Goal: Task Accomplishment & Management: Manage account settings

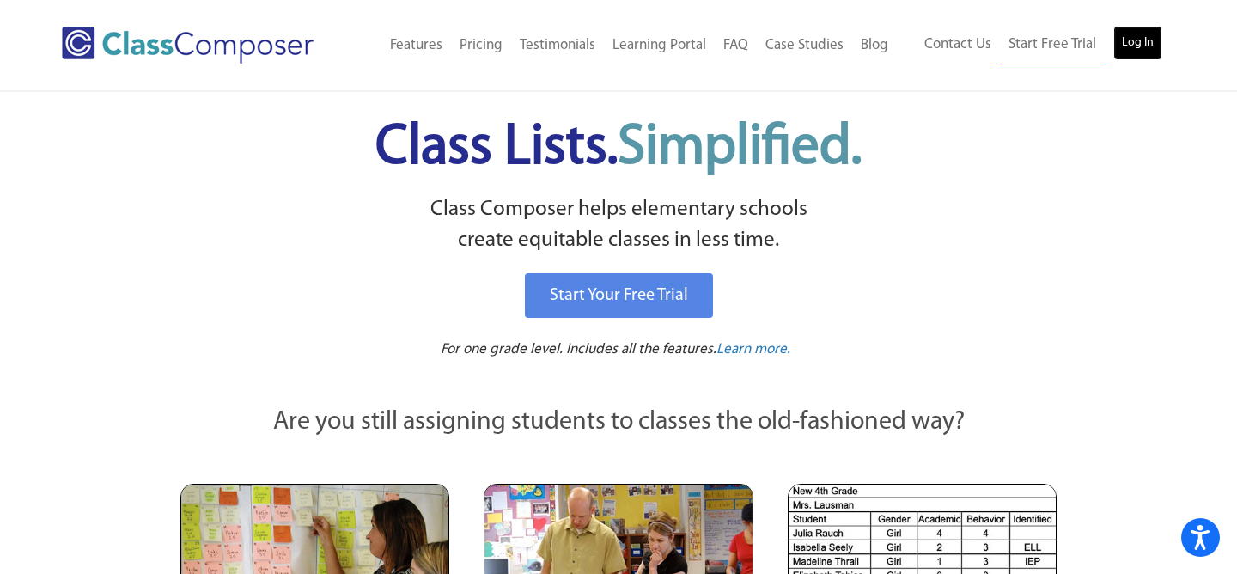
click at [1157, 40] on link "Log In" at bounding box center [1138, 43] width 49 height 34
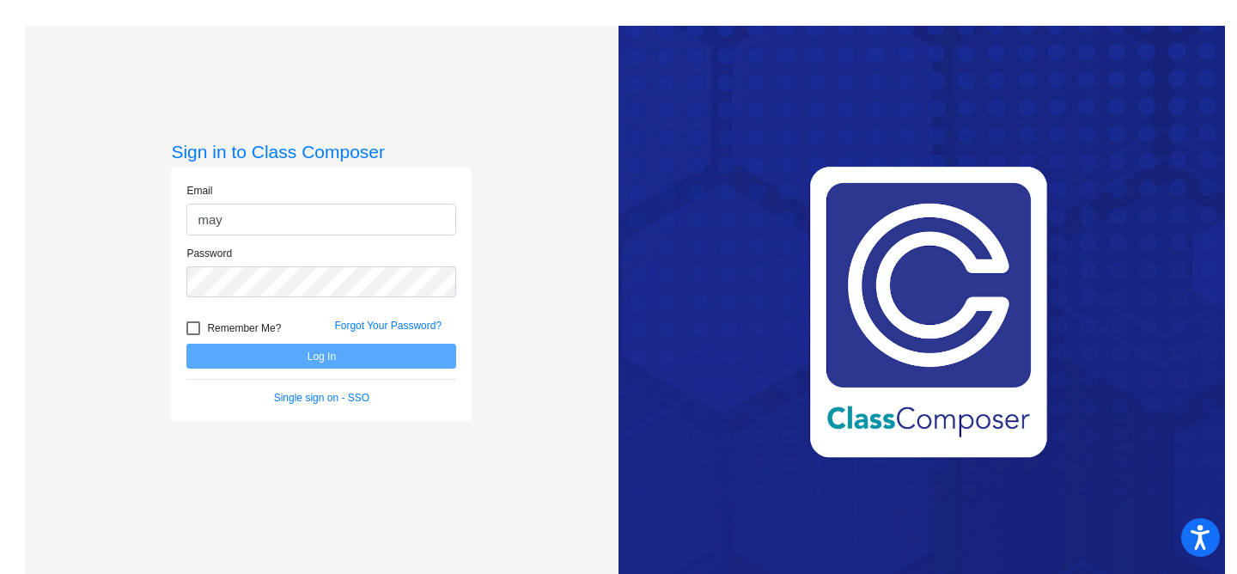
type input "[PERSON_NAME][EMAIL_ADDRESS][PERSON_NAME][DOMAIN_NAME]"
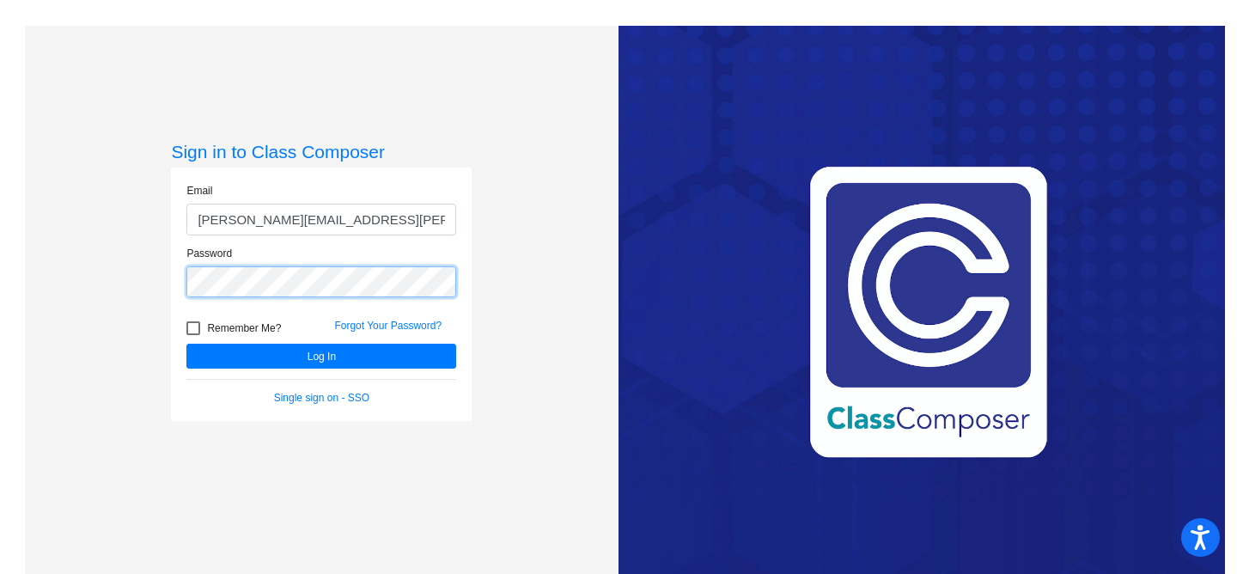
click at [186, 344] on button "Log In" at bounding box center [321, 356] width 270 height 25
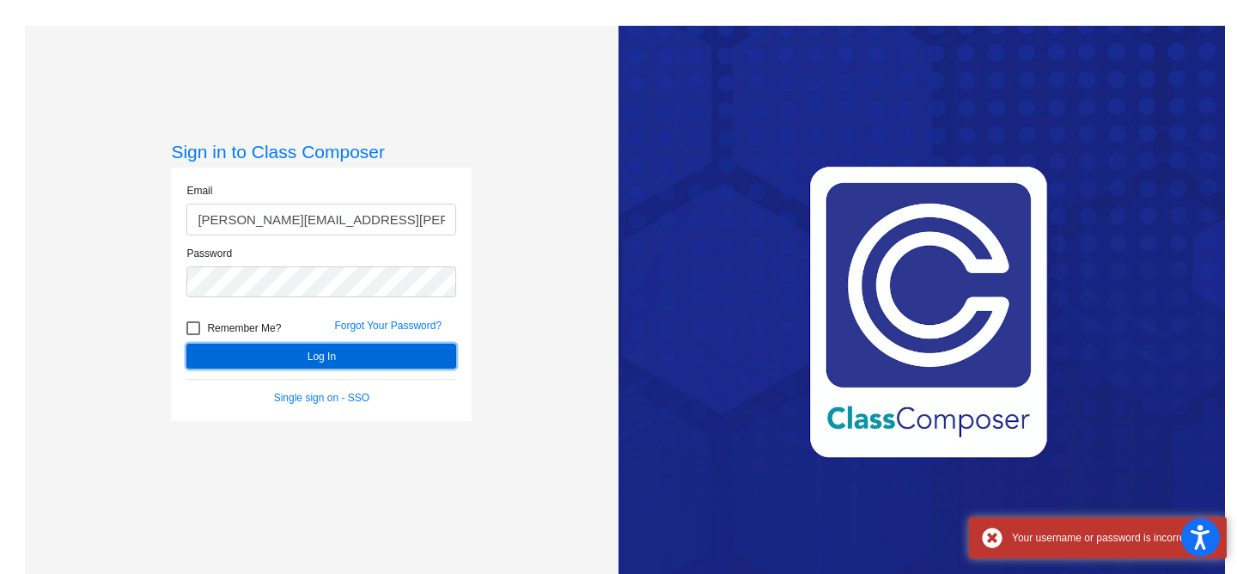
click at [406, 350] on button "Log In" at bounding box center [321, 356] width 270 height 25
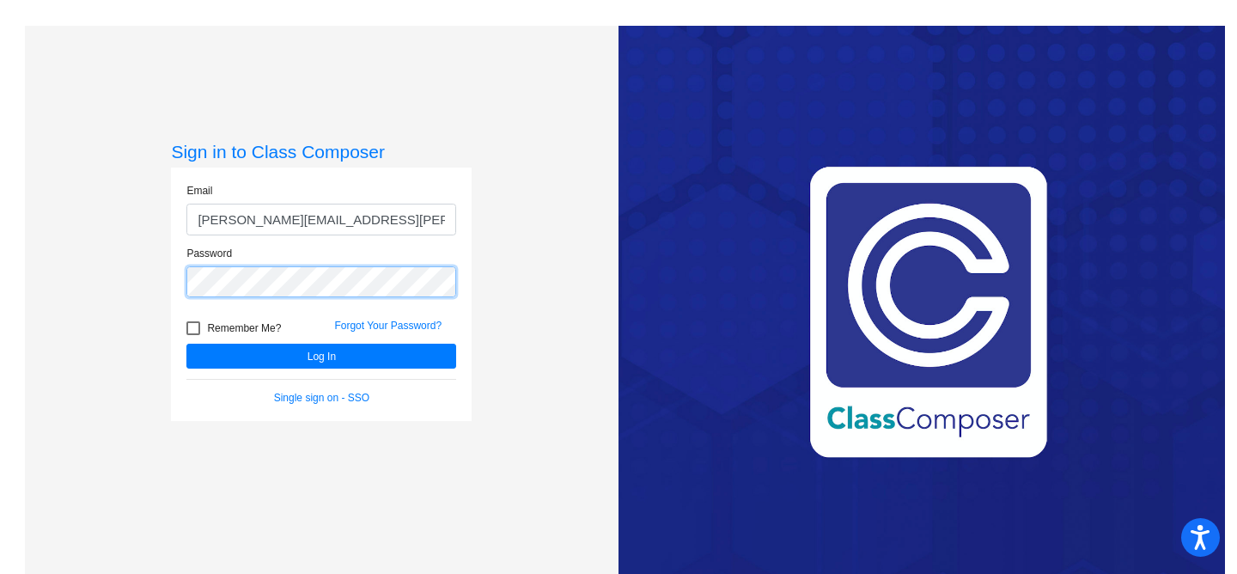
click at [186, 344] on button "Log In" at bounding box center [321, 356] width 270 height 25
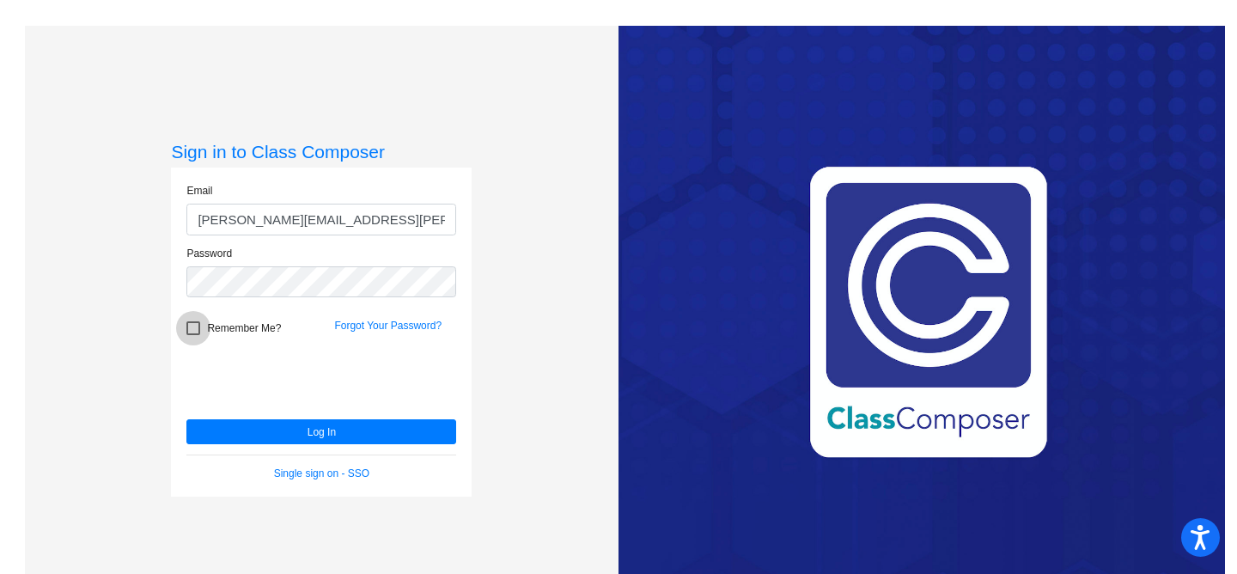
click at [241, 329] on span "Remember Me?" at bounding box center [244, 328] width 74 height 21
click at [193, 335] on input "Remember Me?" at bounding box center [192, 335] width 1 height 1
checkbox input "true"
click at [186, 419] on button "Log In" at bounding box center [321, 431] width 270 height 25
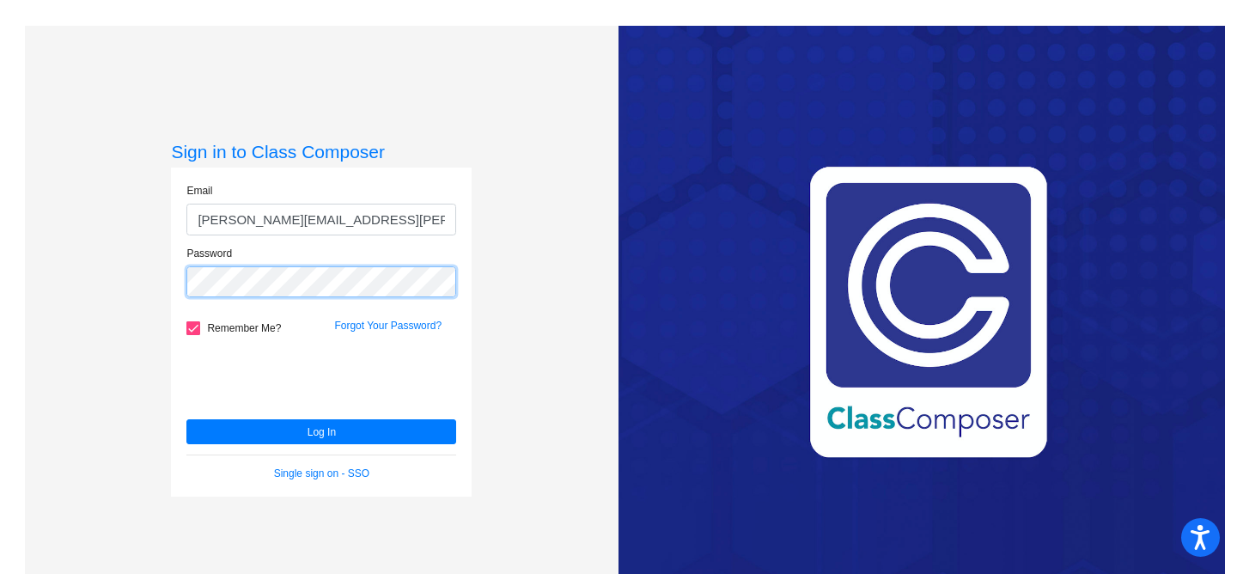
click at [186, 419] on button "Log In" at bounding box center [321, 431] width 270 height 25
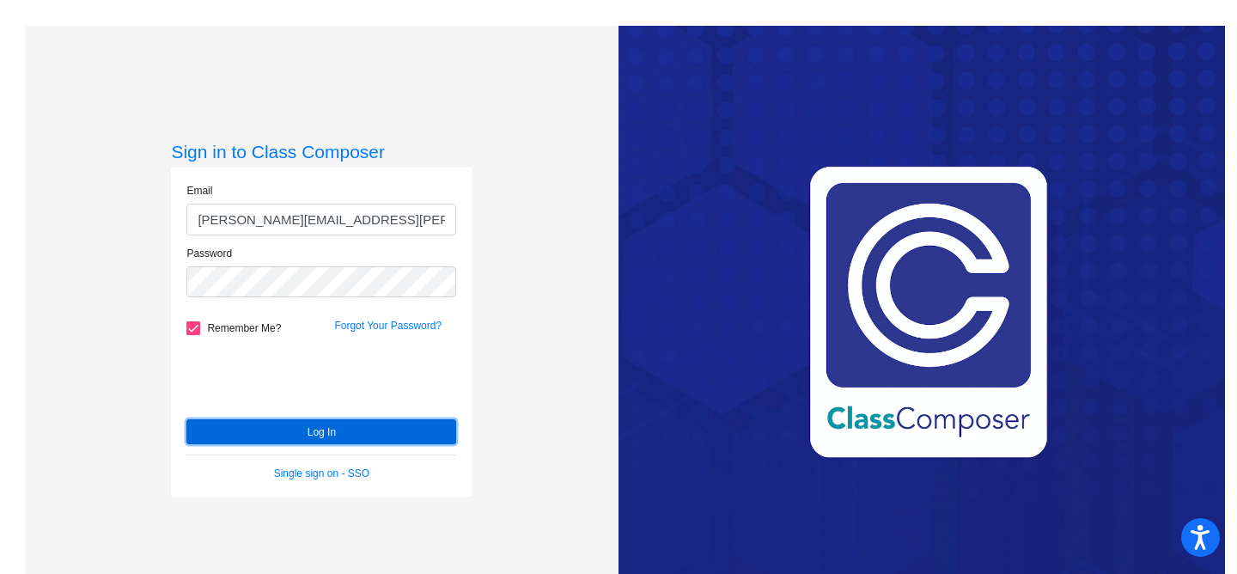
click at [256, 436] on button "Log In" at bounding box center [321, 431] width 270 height 25
click at [253, 437] on button "Log In" at bounding box center [321, 431] width 270 height 25
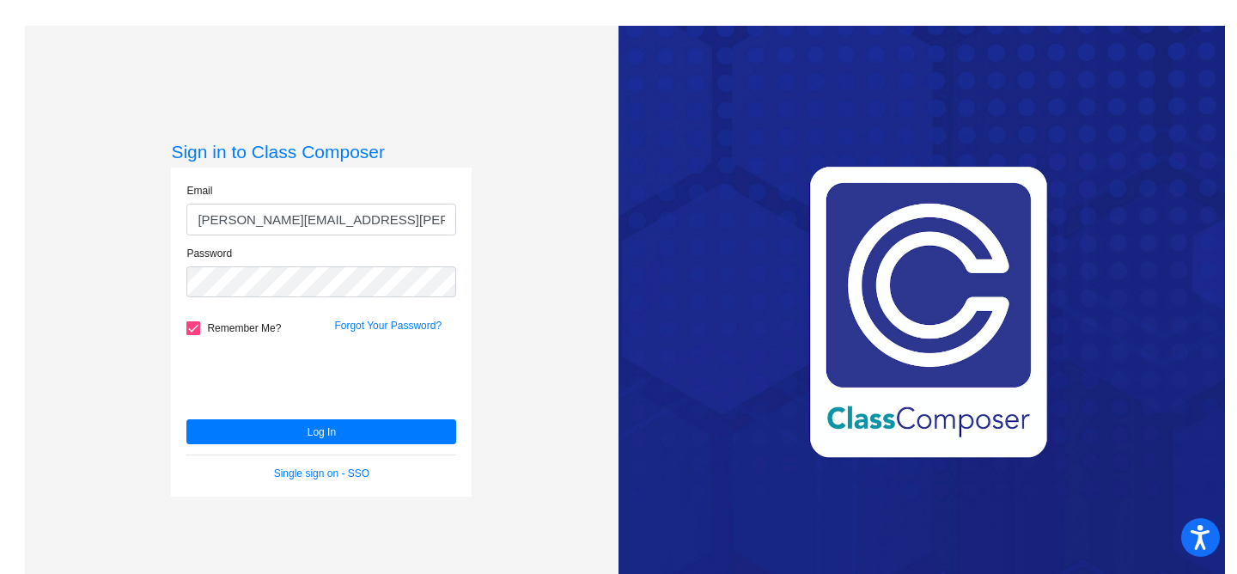
click at [269, 449] on form "Email [PERSON_NAME][EMAIL_ADDRESS][PERSON_NAME][DOMAIN_NAME] Password Remember …" at bounding box center [321, 332] width 270 height 298
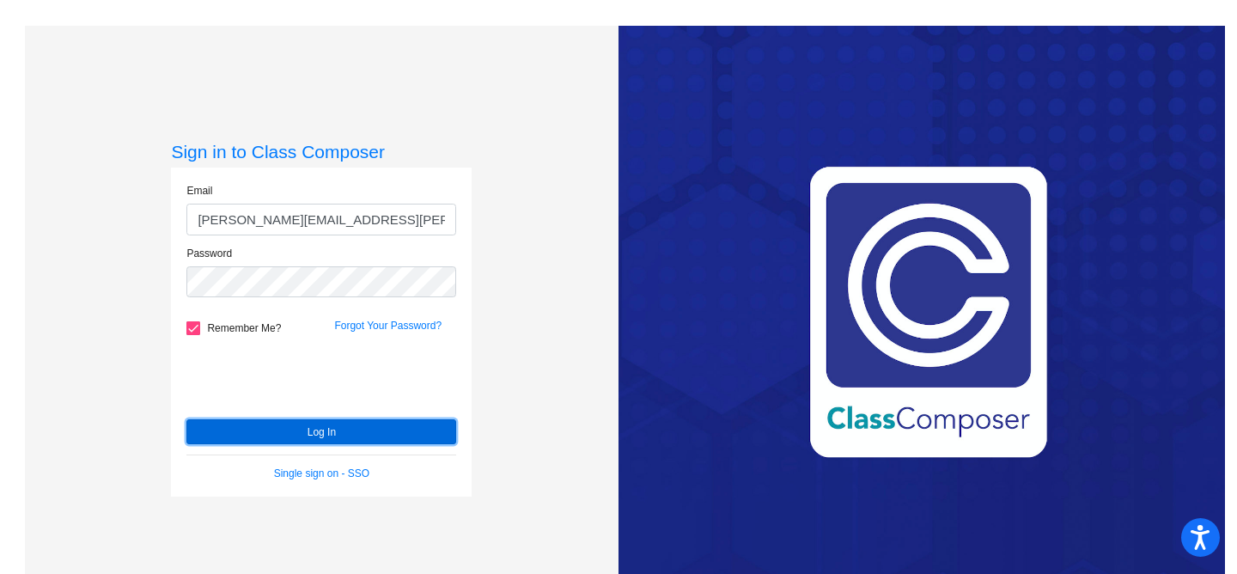
click at [269, 440] on button "Log In" at bounding box center [321, 431] width 270 height 25
